Goal: Information Seeking & Learning: Learn about a topic

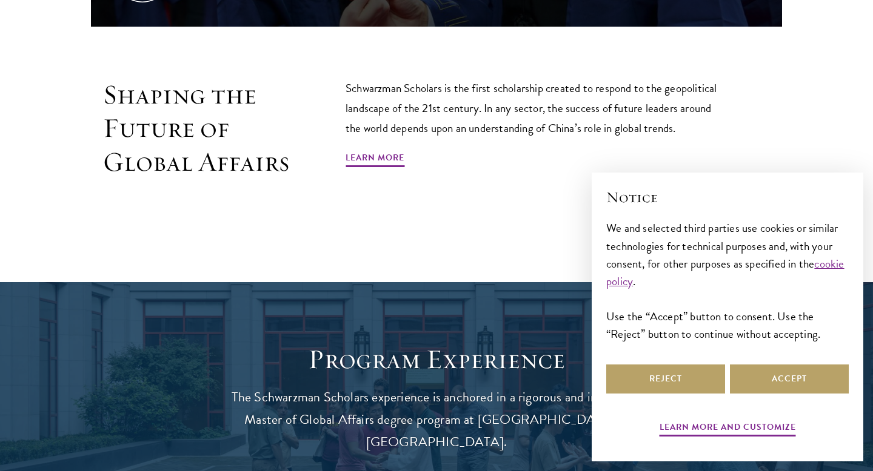
scroll to position [770, 0]
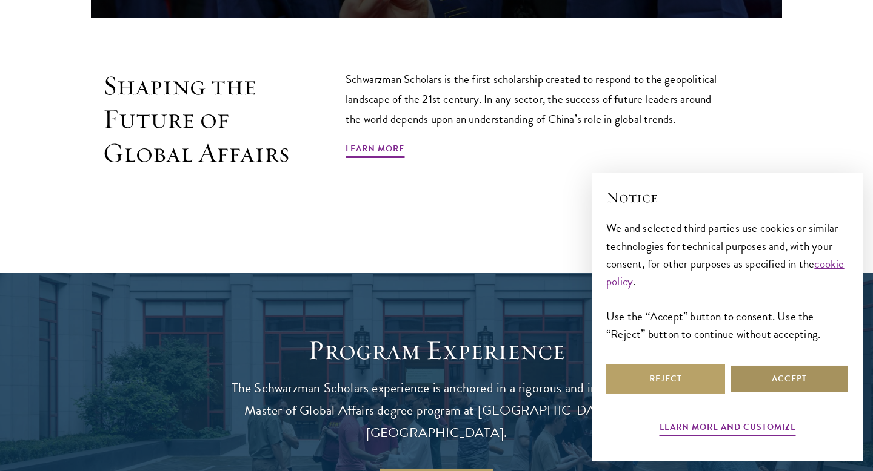
click at [775, 390] on button "Accept" at bounding box center [789, 379] width 119 height 29
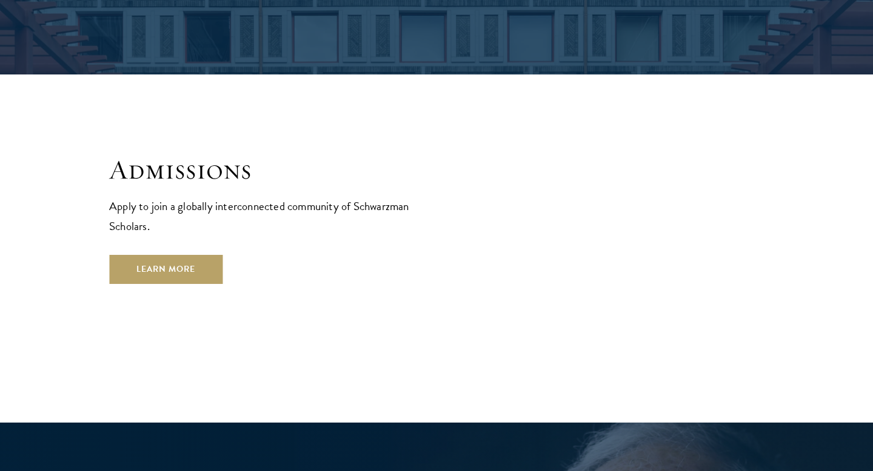
scroll to position [1973, 0]
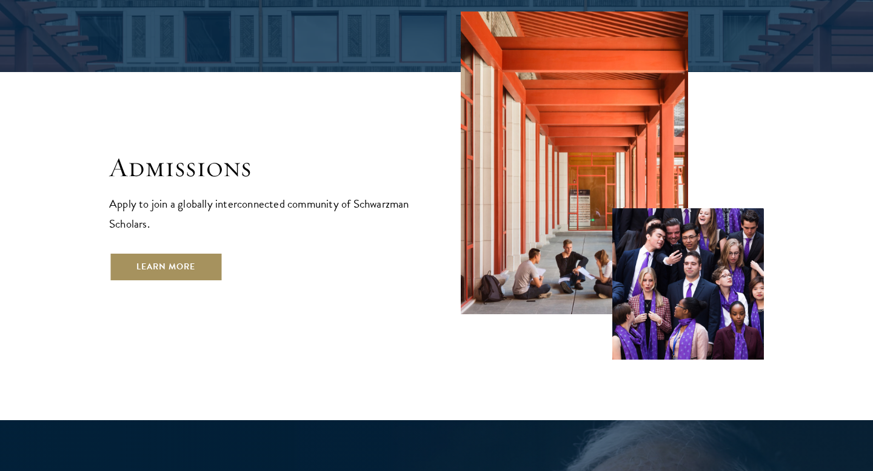
click at [179, 253] on link "Learn More" at bounding box center [165, 267] width 113 height 29
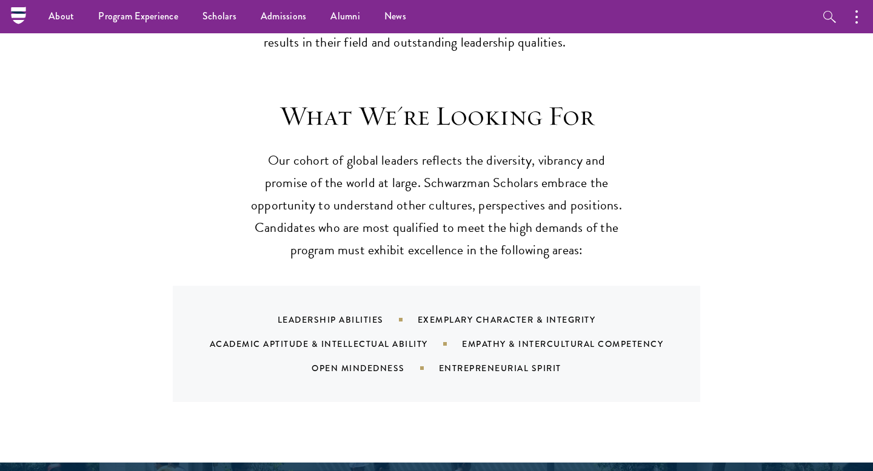
scroll to position [1057, 0]
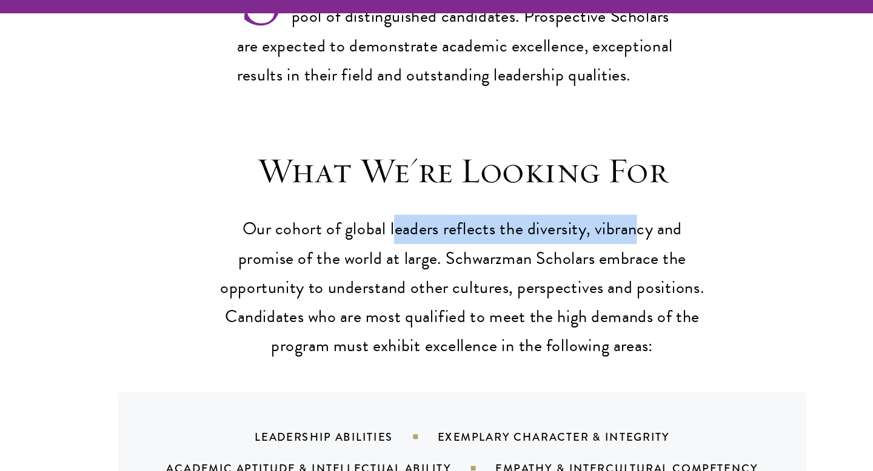
drag, startPoint x: 383, startPoint y: 175, endPoint x: 564, endPoint y: 170, distance: 180.6
click at [564, 188] on p "Our cohort of global leaders reflects the diversity, vibrancy and promise of th…" at bounding box center [436, 244] width 376 height 112
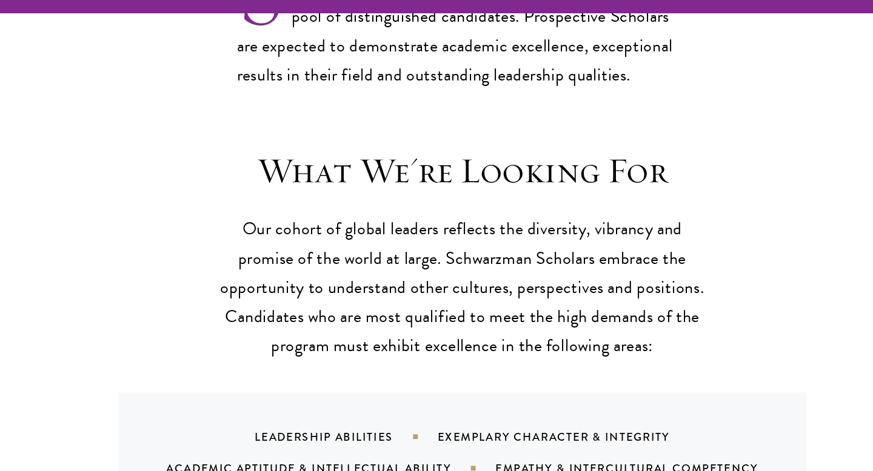
click at [327, 207] on p "Our cohort of global leaders reflects the diversity, vibrancy and promise of th…" at bounding box center [436, 244] width 376 height 112
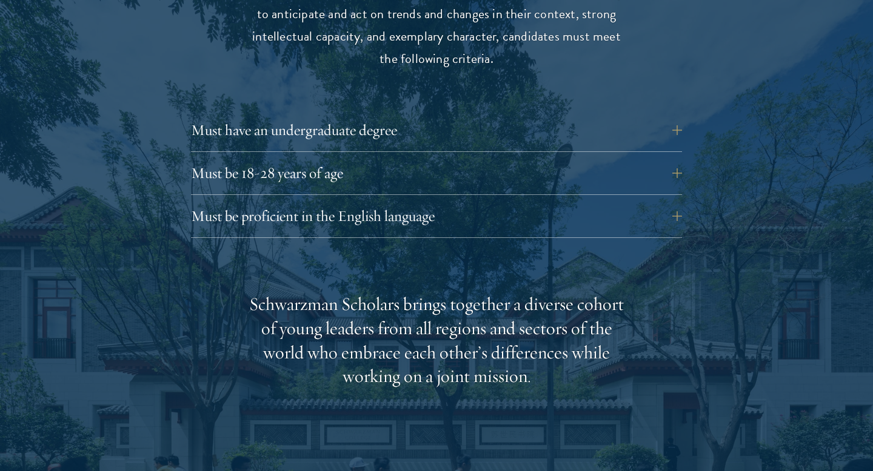
scroll to position [1687, 0]
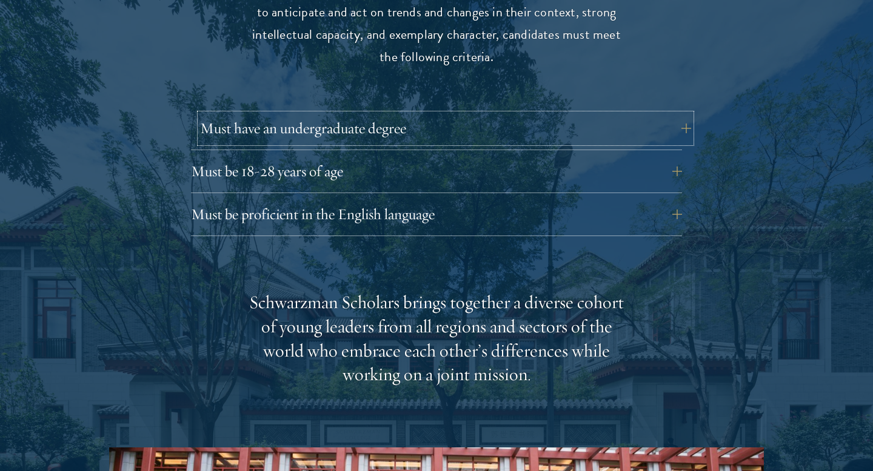
click at [403, 114] on button "Must have an undergraduate degree" at bounding box center [445, 128] width 491 height 29
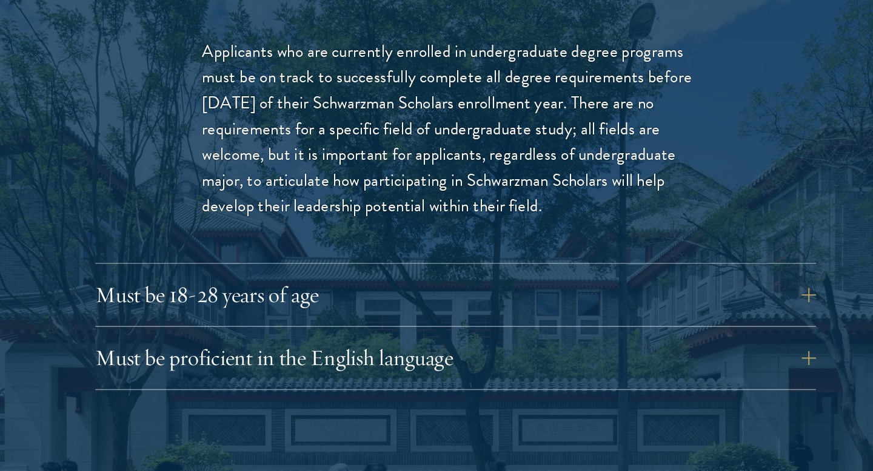
click at [364, 337] on div "Must be 18-28 years of age Candidates must be at least 18 but not yet 29 years …" at bounding box center [436, 346] width 491 height 36
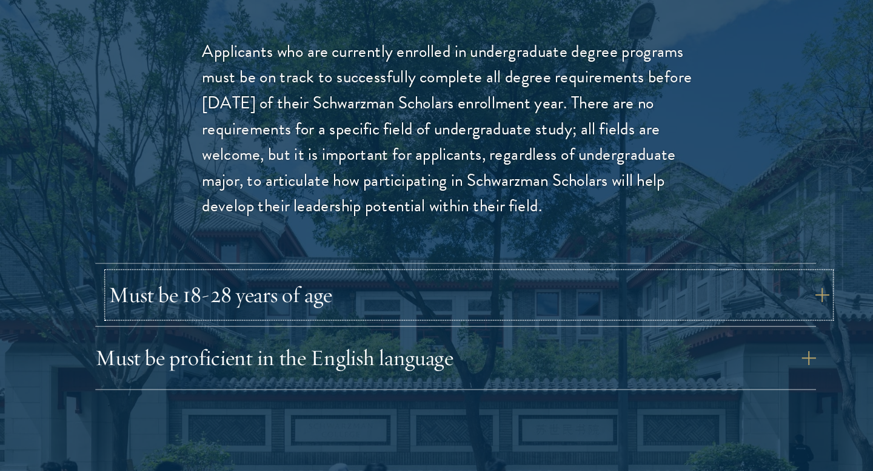
click at [371, 328] on button "Must be 18-28 years of age" at bounding box center [445, 342] width 491 height 29
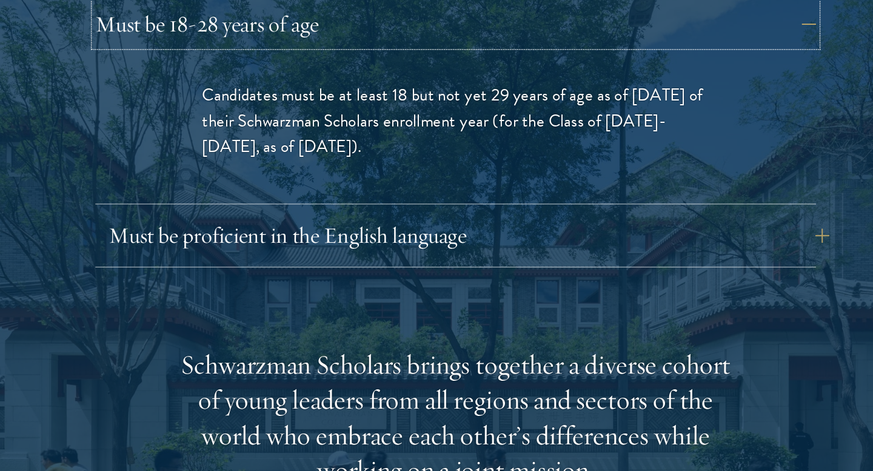
scroll to position [1692, 0]
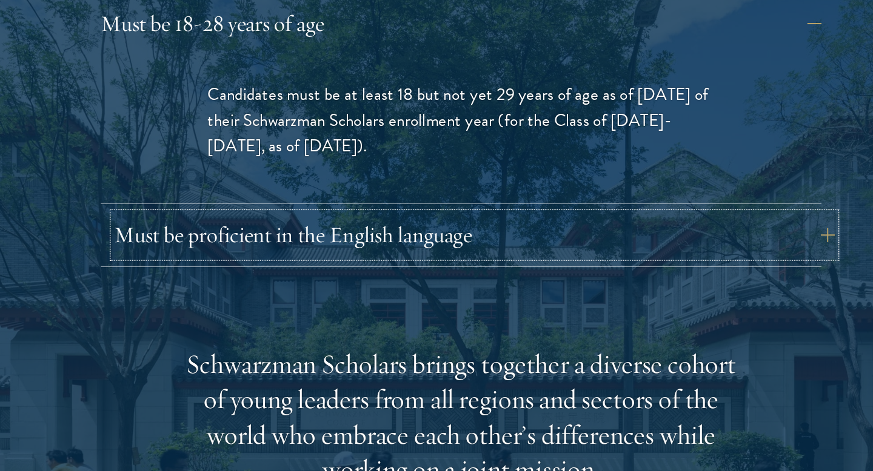
click at [373, 296] on button "Must be proficient in the English language" at bounding box center [445, 310] width 491 height 29
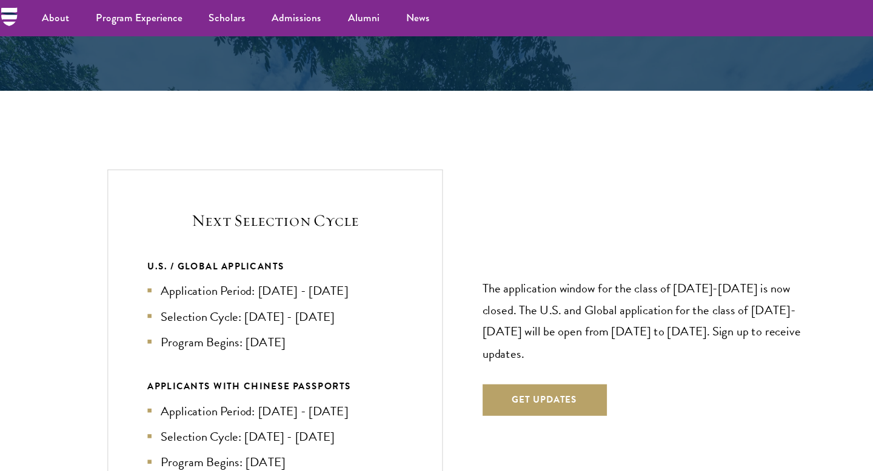
scroll to position [2795, 0]
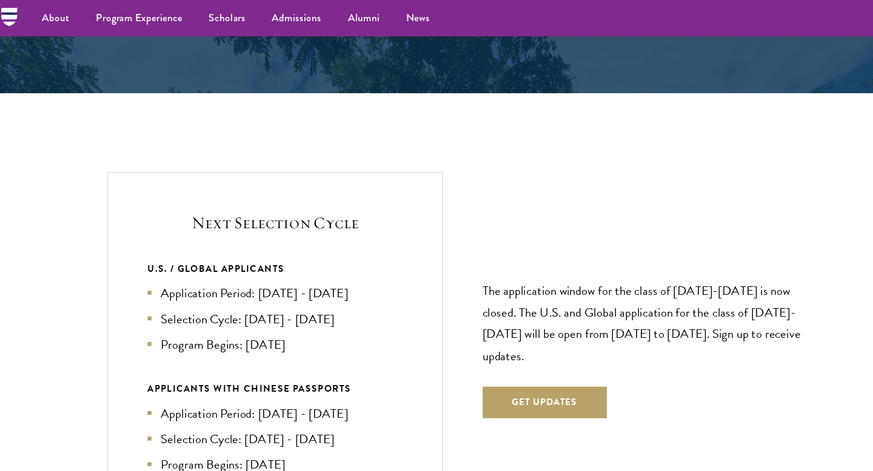
drag, startPoint x: 244, startPoint y: 253, endPoint x: 387, endPoint y: 236, distance: 144.6
click at [387, 236] on div "Next Selection Cycle U.S. / GLOBAL APPLICANTS Application Period: [DATE] - [DAT…" at bounding box center [263, 316] width 309 height 314
click at [303, 285] on li "Selection Cycle: [DATE] - [DATE]" at bounding box center [263, 294] width 235 height 18
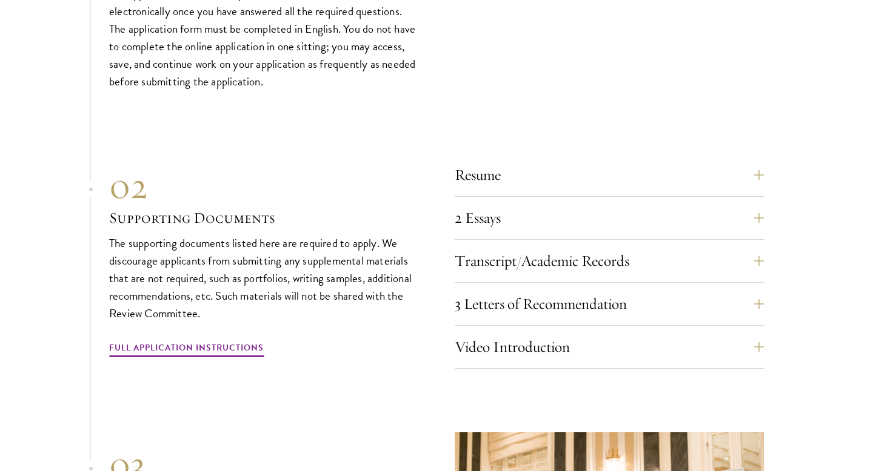
scroll to position [4051, 0]
click at [546, 160] on button "Resume" at bounding box center [618, 174] width 309 height 29
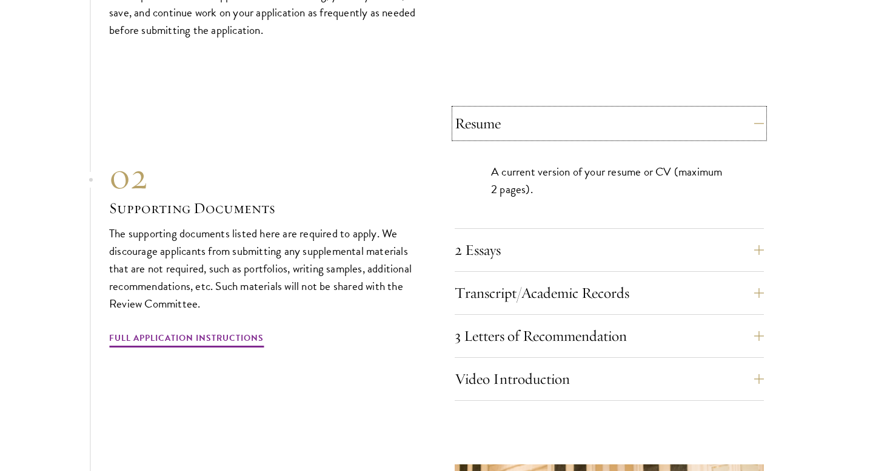
scroll to position [3804, 0]
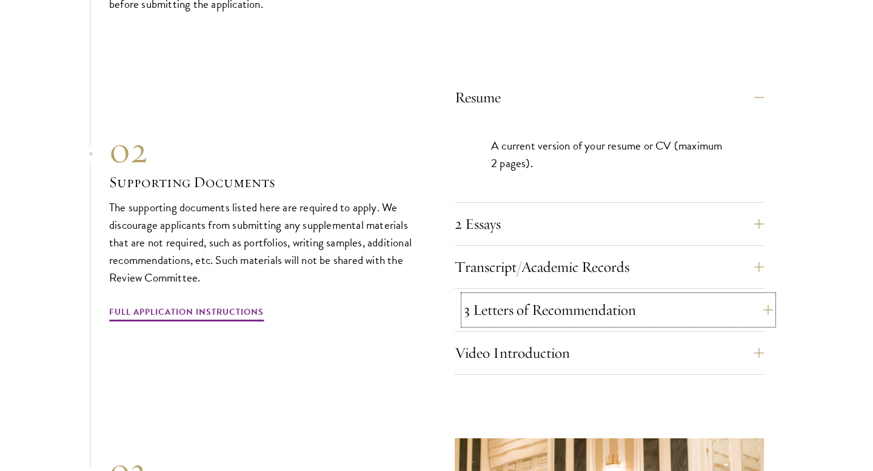
click at [560, 296] on button "3 Letters of Recommendation" at bounding box center [618, 310] width 309 height 29
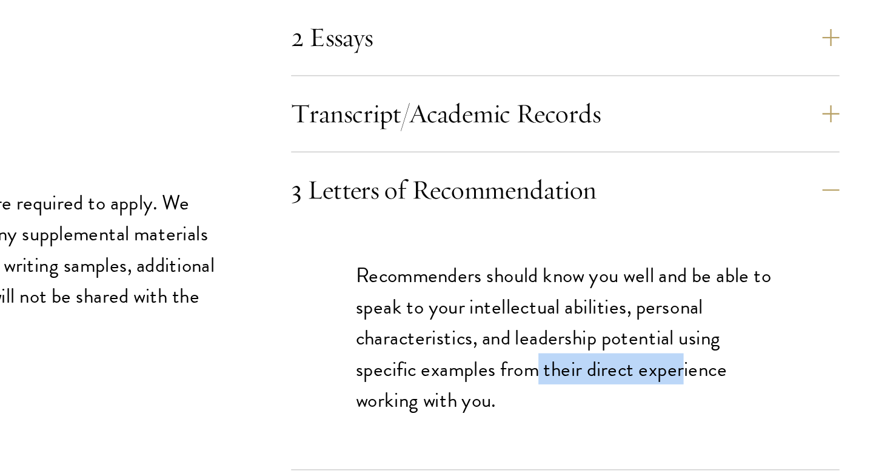
drag, startPoint x: 596, startPoint y: 299, endPoint x: 677, endPoint y: 296, distance: 81.8
click at [677, 296] on p "Recommenders should know you well and be able to speak to your intellectual abi…" at bounding box center [609, 310] width 236 height 88
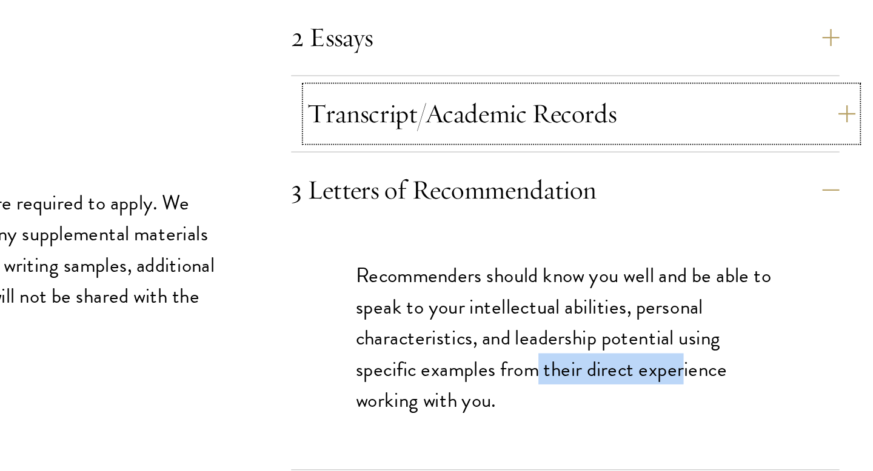
click at [651, 169] on button "Transcript/Academic Records" at bounding box center [618, 183] width 309 height 29
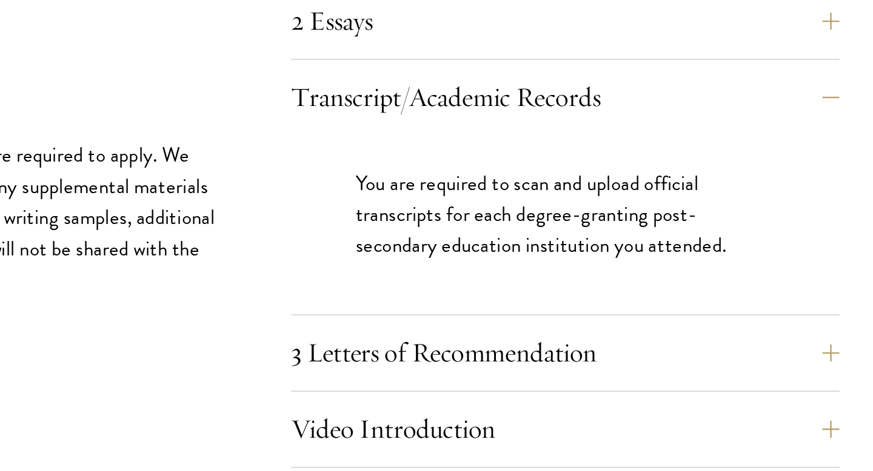
click at [632, 236] on p "You are required to scan and upload official transcripts for each degree-granti…" at bounding box center [609, 249] width 236 height 53
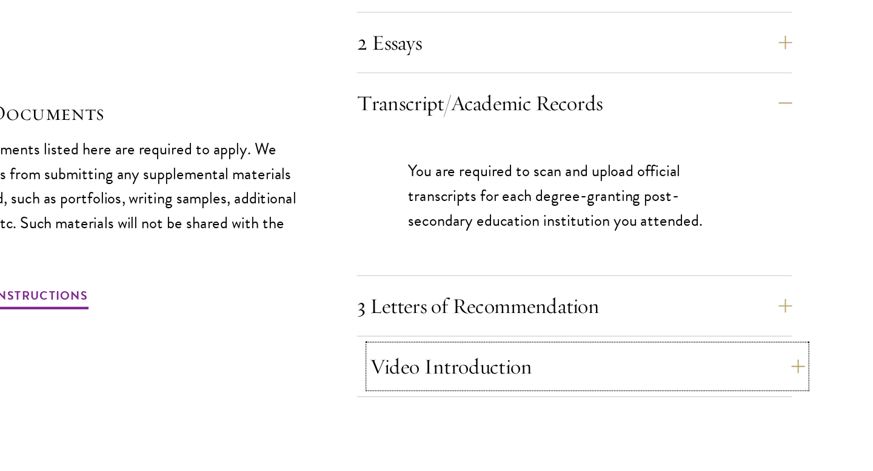
click at [563, 356] on button "Video Introduction" at bounding box center [618, 370] width 309 height 29
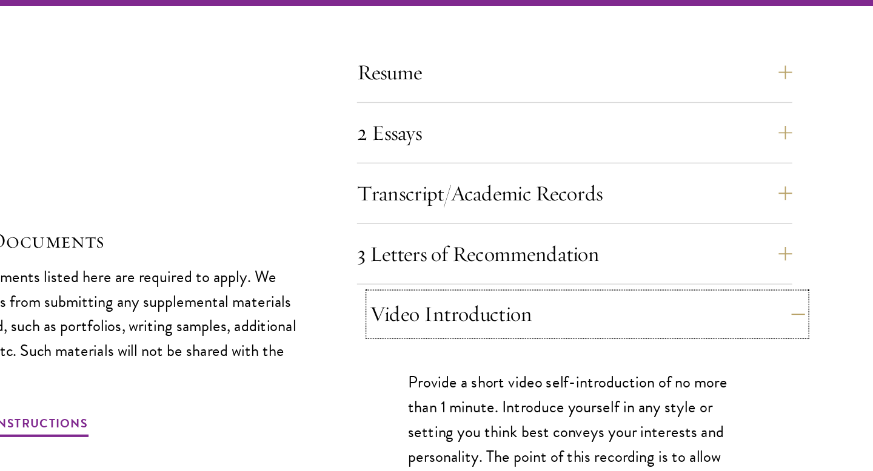
scroll to position [3733, 0]
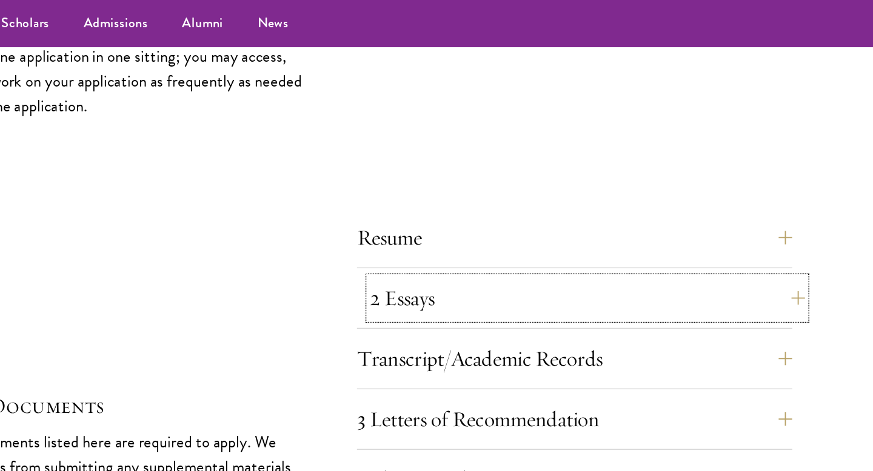
click at [554, 198] on button "2 Essays" at bounding box center [618, 212] width 309 height 29
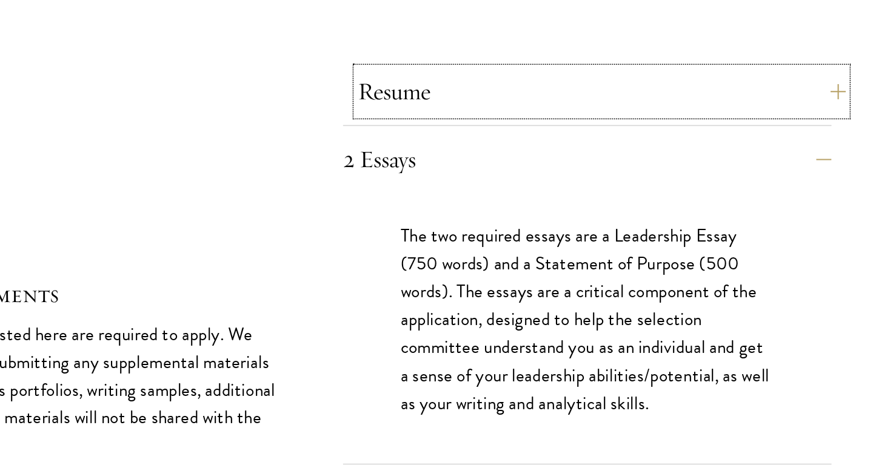
click at [534, 155] on button "Resume" at bounding box center [618, 169] width 309 height 29
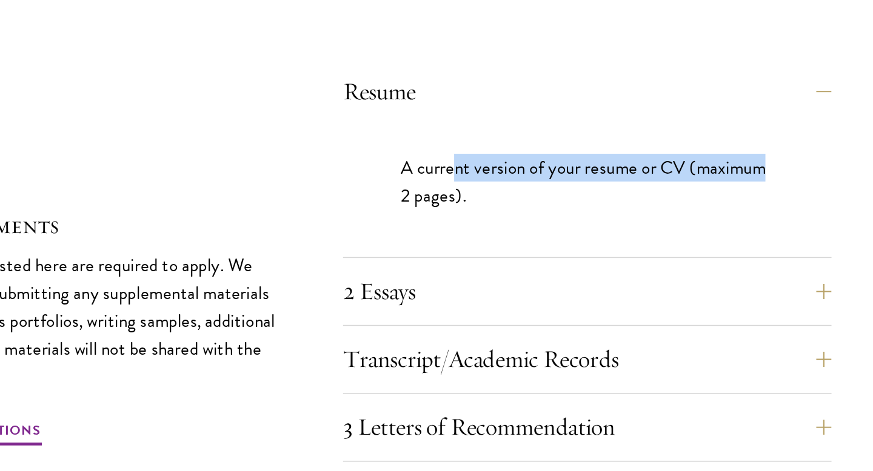
drag, startPoint x: 524, startPoint y: 190, endPoint x: 723, endPoint y: 185, distance: 199.4
click at [723, 208] on p "A current version of your resume or CV (maximum 2 pages)." at bounding box center [609, 225] width 236 height 35
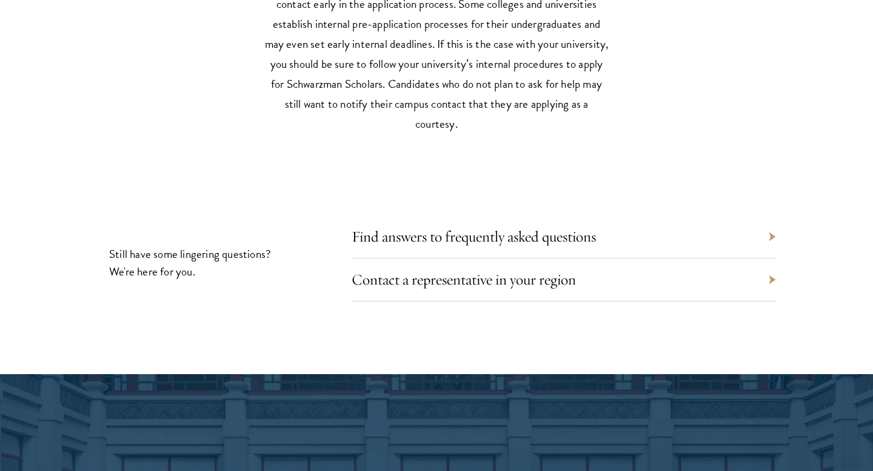
scroll to position [5463, 0]
